Goal: Transaction & Acquisition: Purchase product/service

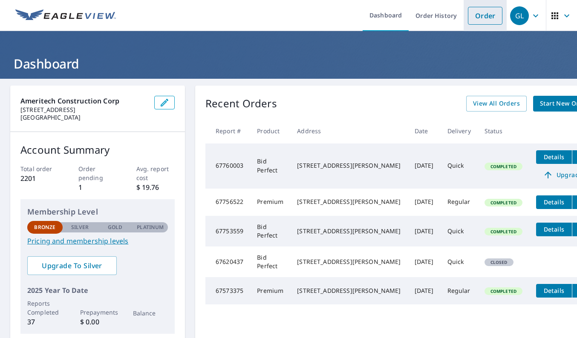
click at [491, 15] on link "Order" at bounding box center [485, 16] width 35 height 18
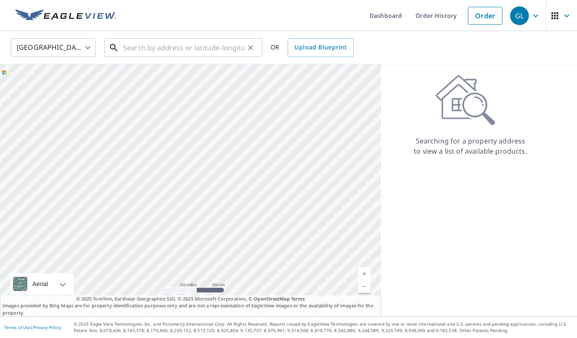
click at [150, 48] on input "text" at bounding box center [183, 48] width 121 height 24
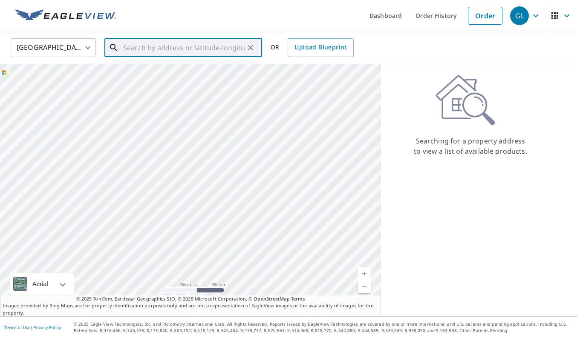
paste input "[STREET_ADDRESS]"
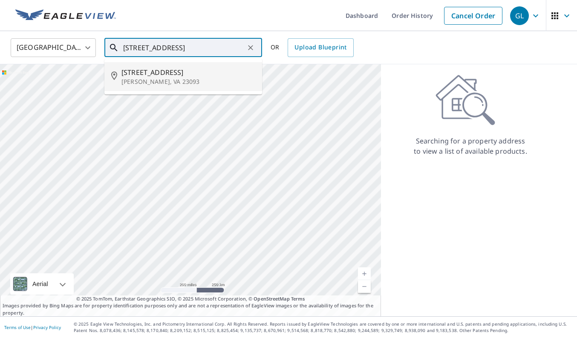
click at [131, 78] on p "[PERSON_NAME], VA 23093" at bounding box center [188, 82] width 134 height 9
type input "[STREET_ADDRESS][PERSON_NAME][PERSON_NAME]"
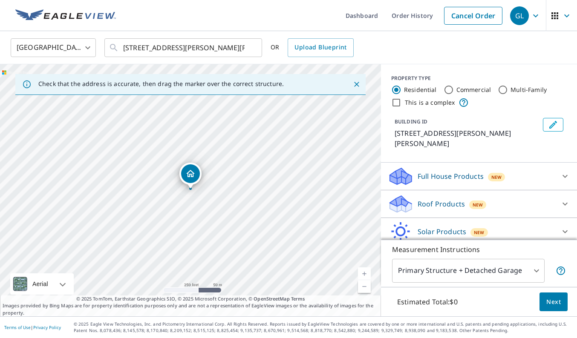
click at [565, 199] on icon at bounding box center [565, 204] width 10 height 10
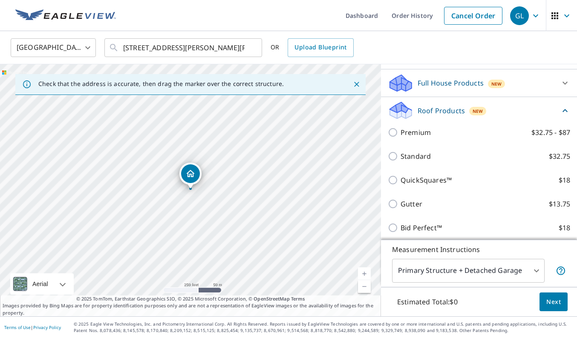
scroll to position [94, 0]
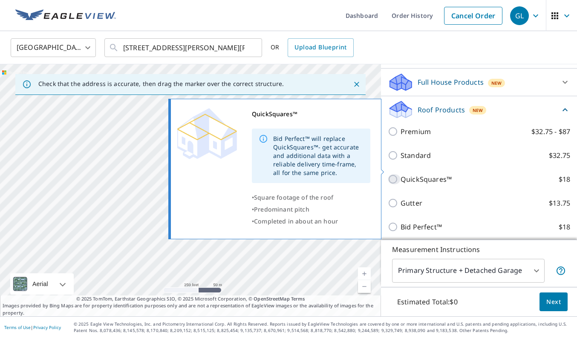
click at [393, 174] on input "QuickSquares™ $18" at bounding box center [394, 179] width 13 height 10
checkbox input "true"
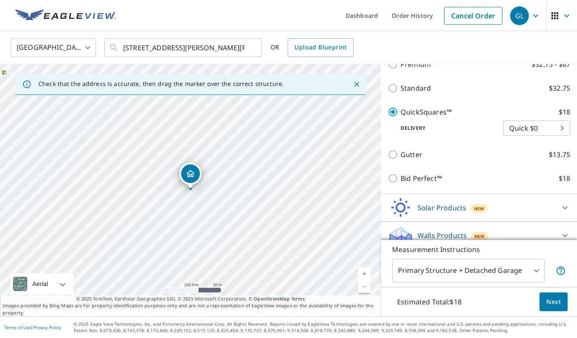
scroll to position [174, 0]
click at [551, 297] on span "Next" at bounding box center [553, 302] width 14 height 11
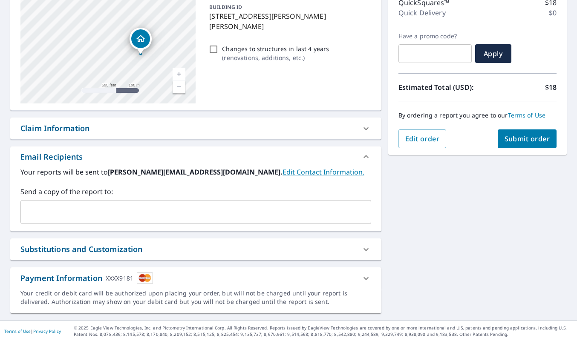
scroll to position [120, 0]
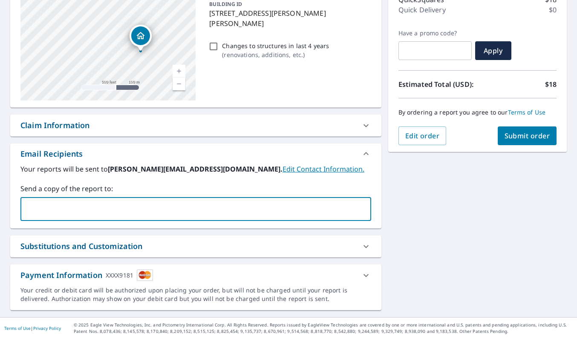
click at [225, 215] on input "text" at bounding box center [189, 209] width 330 height 16
paste input "[EMAIL_ADDRESS][DOMAIN_NAME]"
type input "[EMAIL_ADDRESS][DOMAIN_NAME]"
click at [490, 230] on div "**********" at bounding box center [288, 138] width 577 height 358
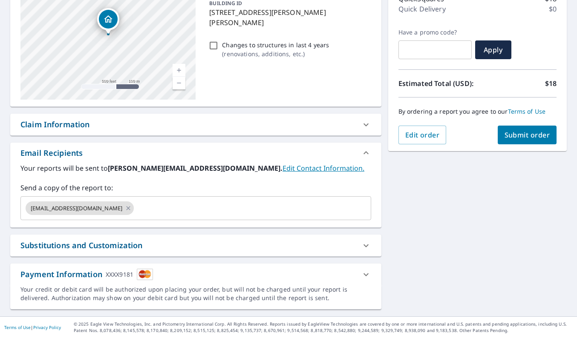
scroll to position [121, 0]
click at [527, 139] on span "Submit order" at bounding box center [528, 134] width 46 height 9
checkbox input "true"
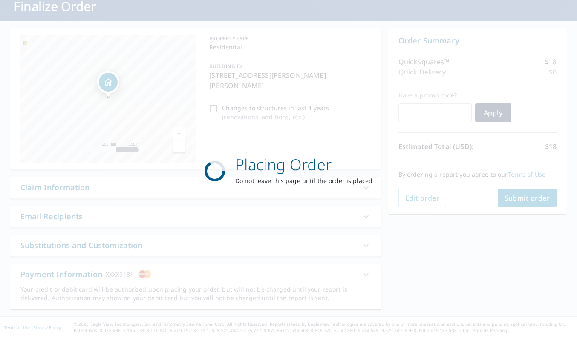
scroll to position [58, 0]
